Goal: Check status: Check status

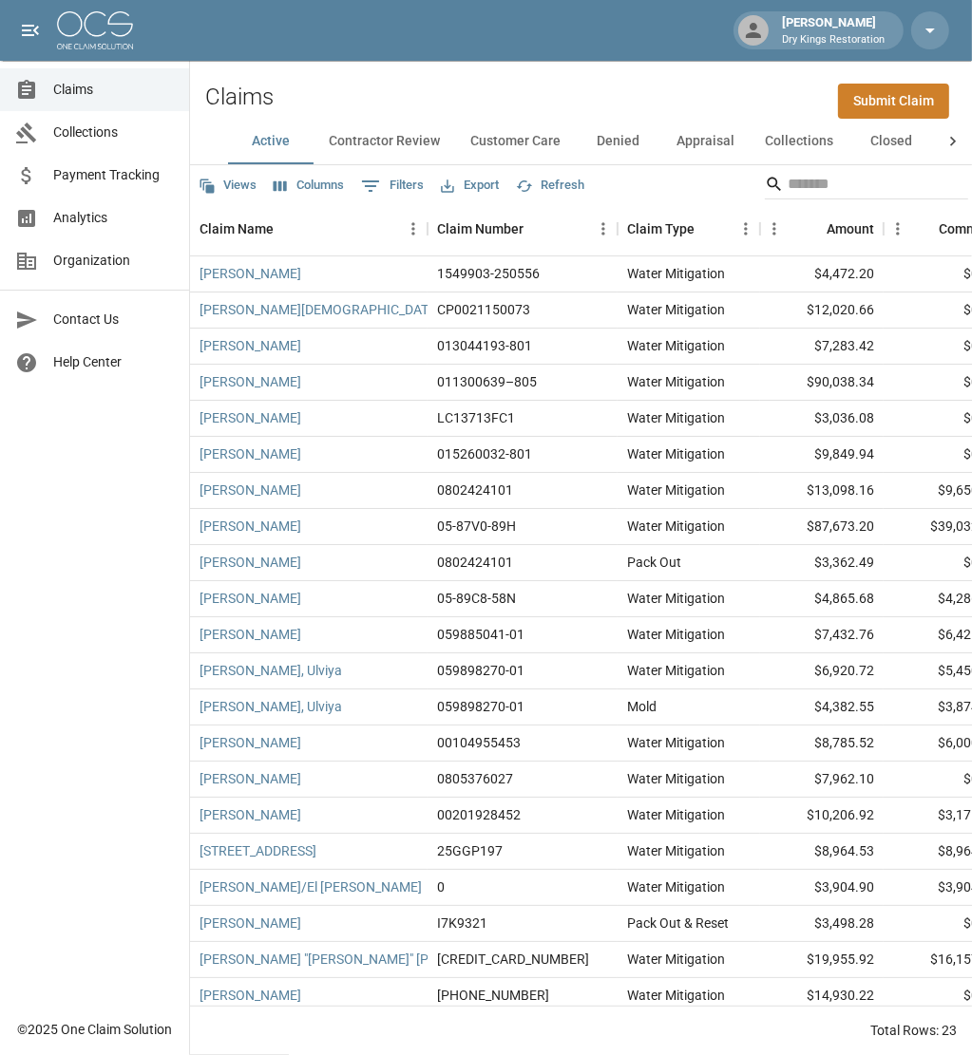
click at [801, 147] on button "Collections" at bounding box center [798, 142] width 99 height 46
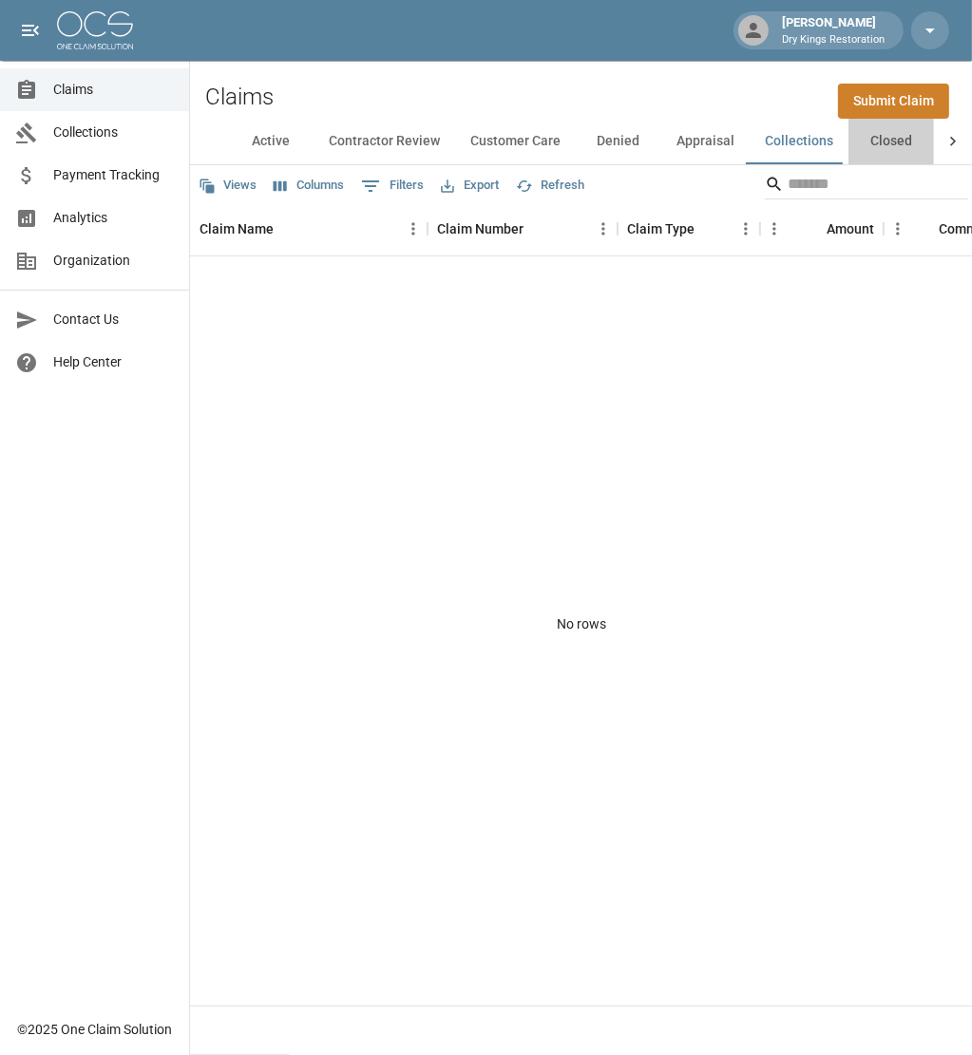
click at [889, 140] on button "Closed" at bounding box center [890, 142] width 85 height 46
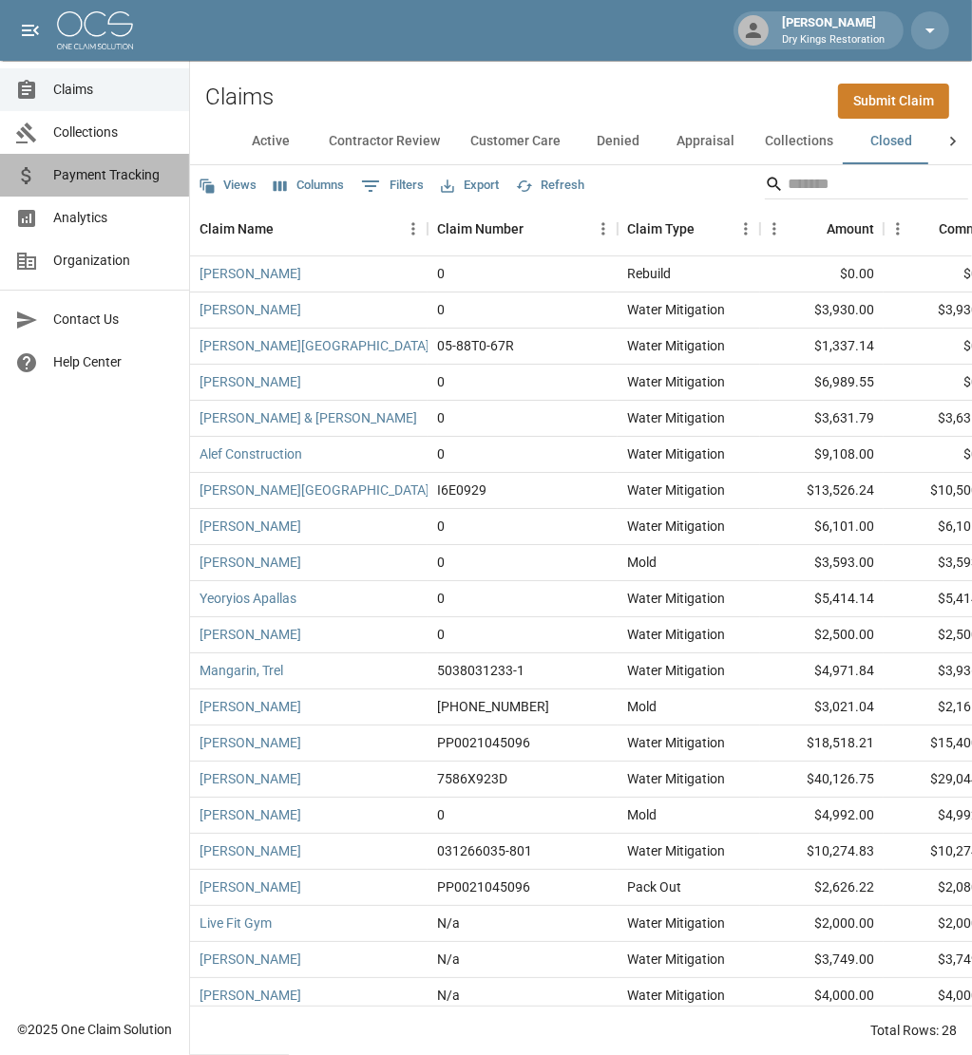
click at [105, 168] on span "Payment Tracking" at bounding box center [113, 175] width 121 height 20
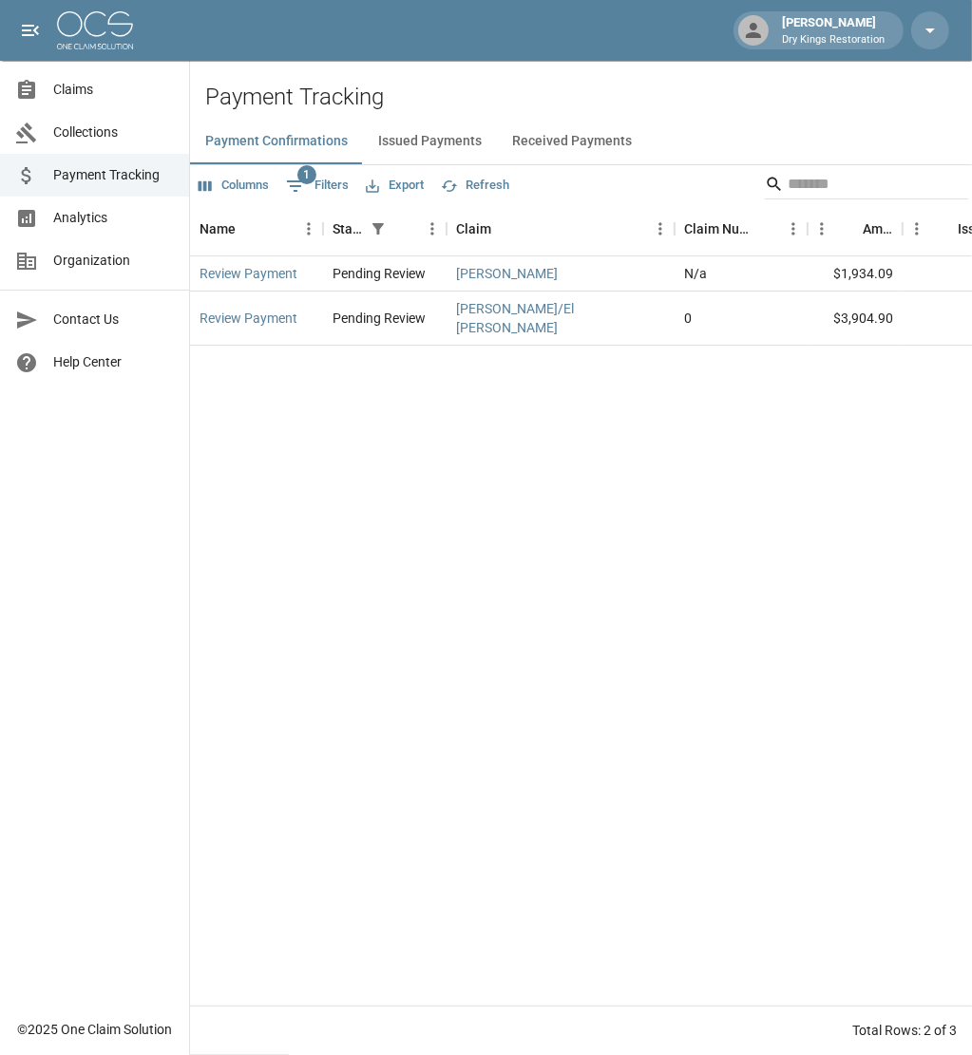
click at [555, 137] on button "Received Payments" at bounding box center [572, 142] width 150 height 46
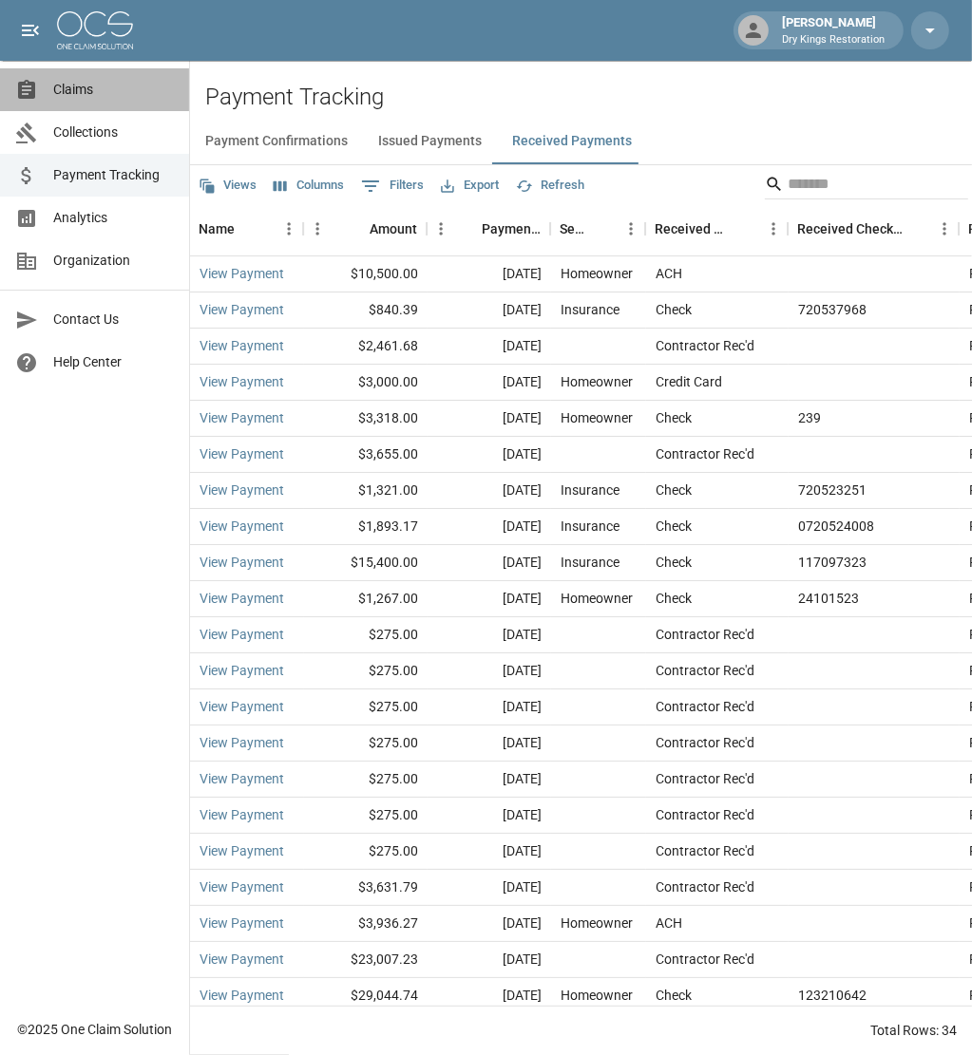
click at [85, 98] on span "Claims" at bounding box center [113, 90] width 121 height 20
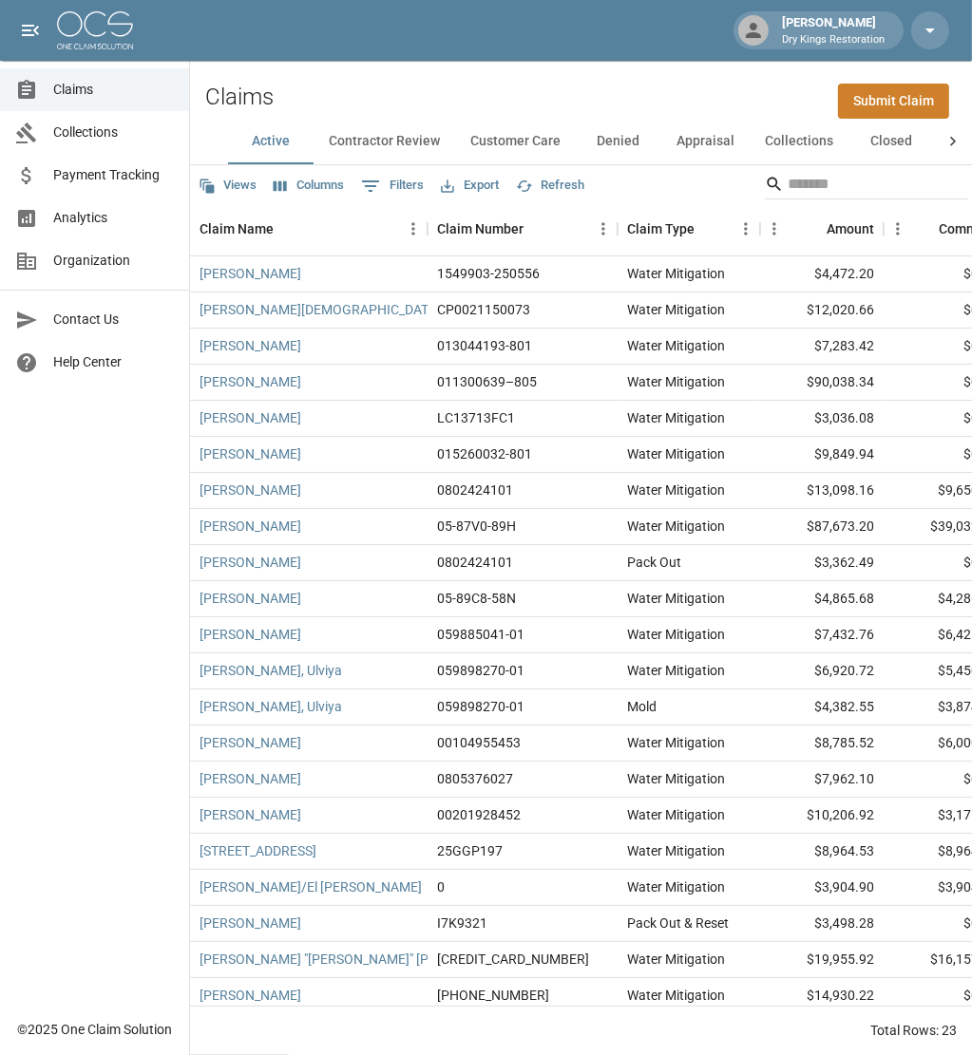
scroll to position [0, 80]
click at [891, 145] on button "All" at bounding box center [896, 142] width 85 height 46
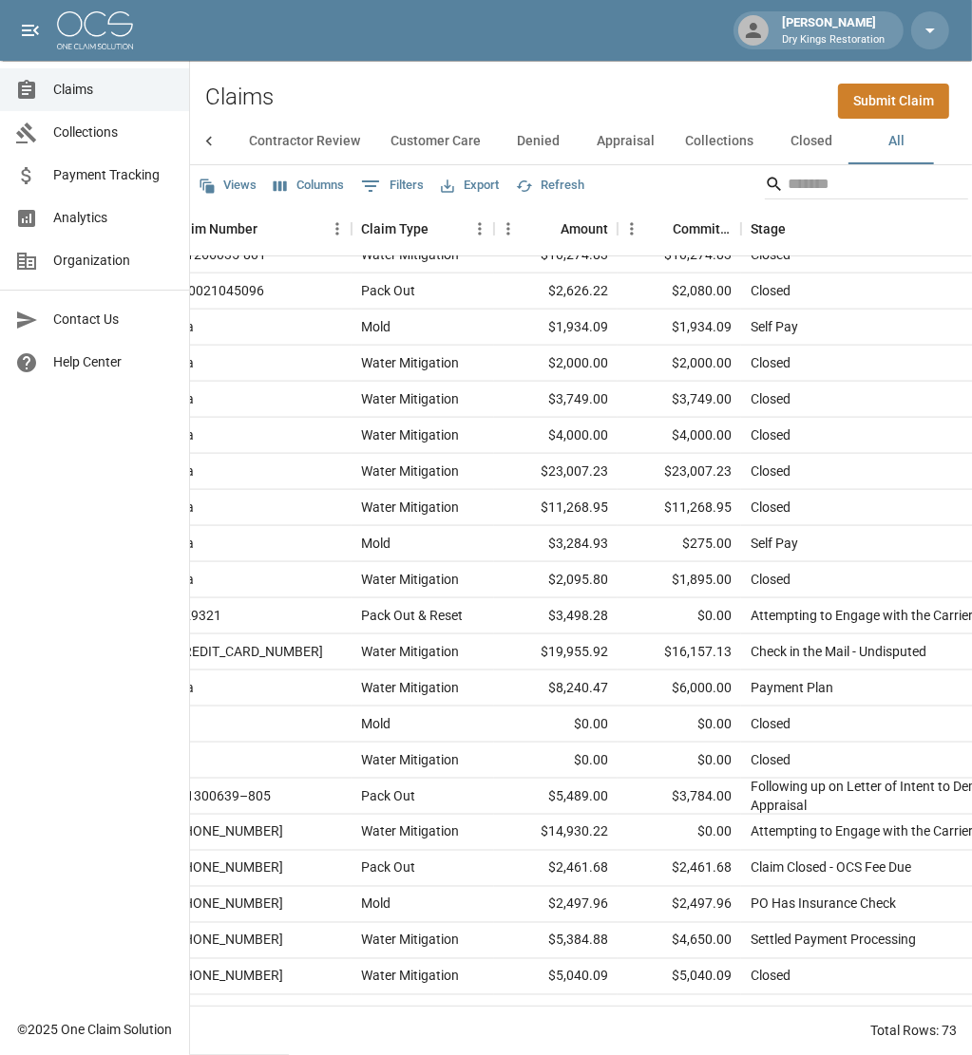
scroll to position [1900, 266]
